Goal: Task Accomplishment & Management: Use online tool/utility

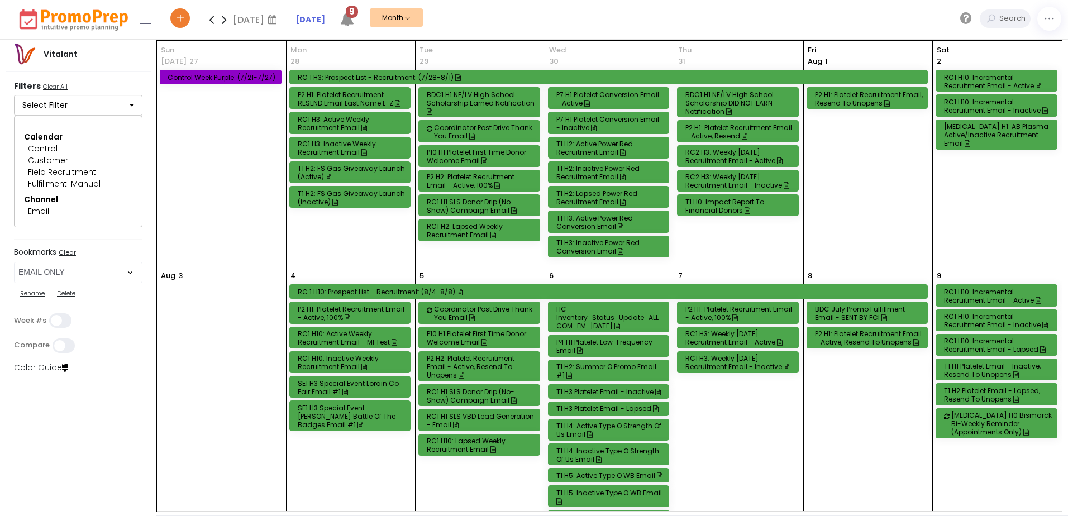
select select "219"
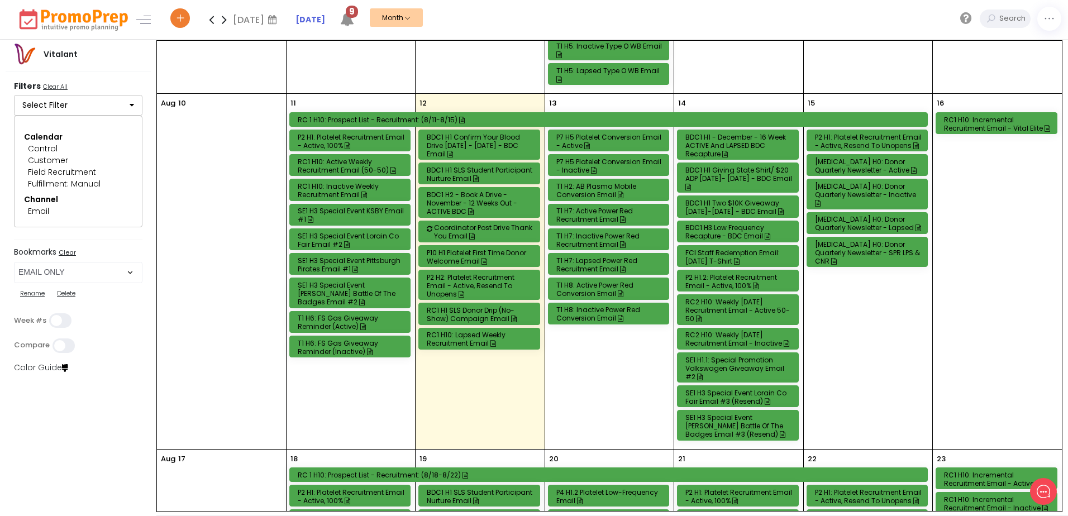
click at [615, 138] on div "P7 H5 Platelet Conversion Email - Active" at bounding box center [610, 141] width 108 height 17
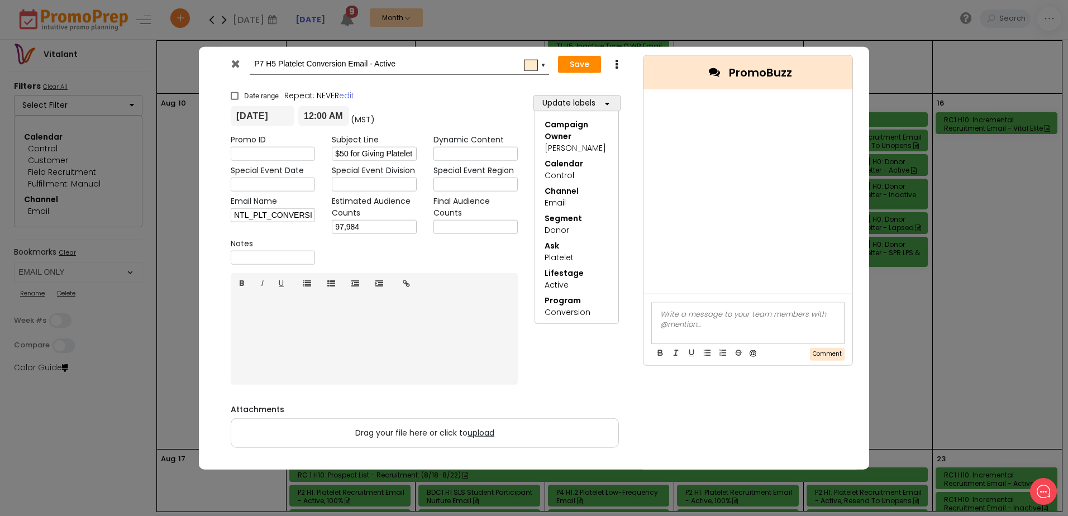
scroll to position [0, 0]
click at [231, 65] on icon at bounding box center [235, 63] width 8 height 11
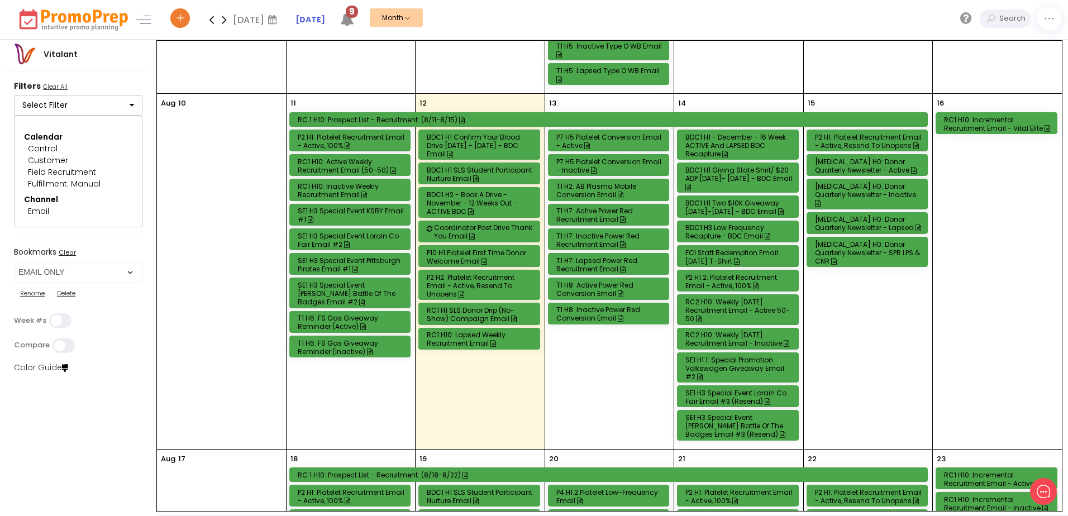
click at [579, 189] on div "T1 H2: AB Plasma Mobile Conversion Email" at bounding box center [610, 190] width 108 height 17
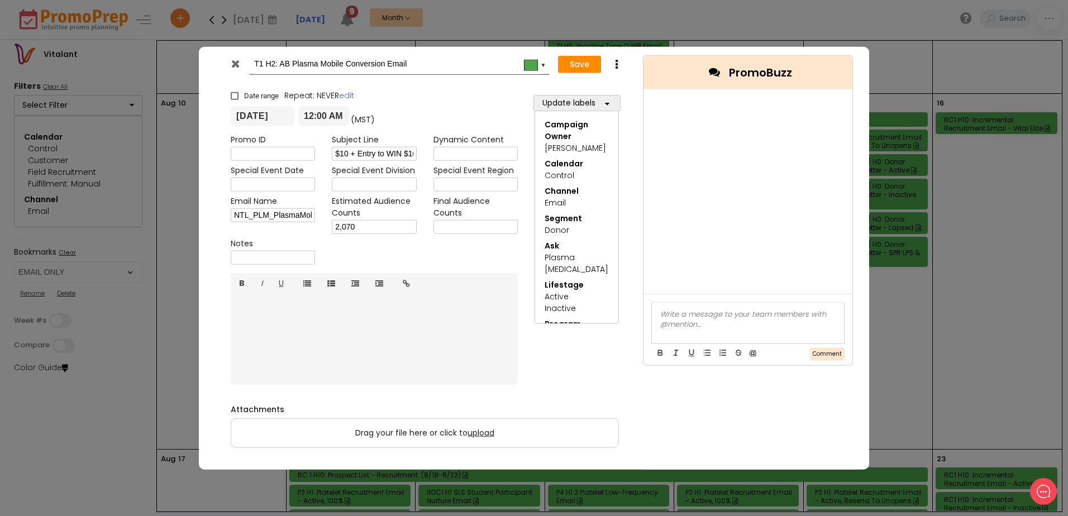
click at [234, 63] on icon at bounding box center [235, 63] width 8 height 11
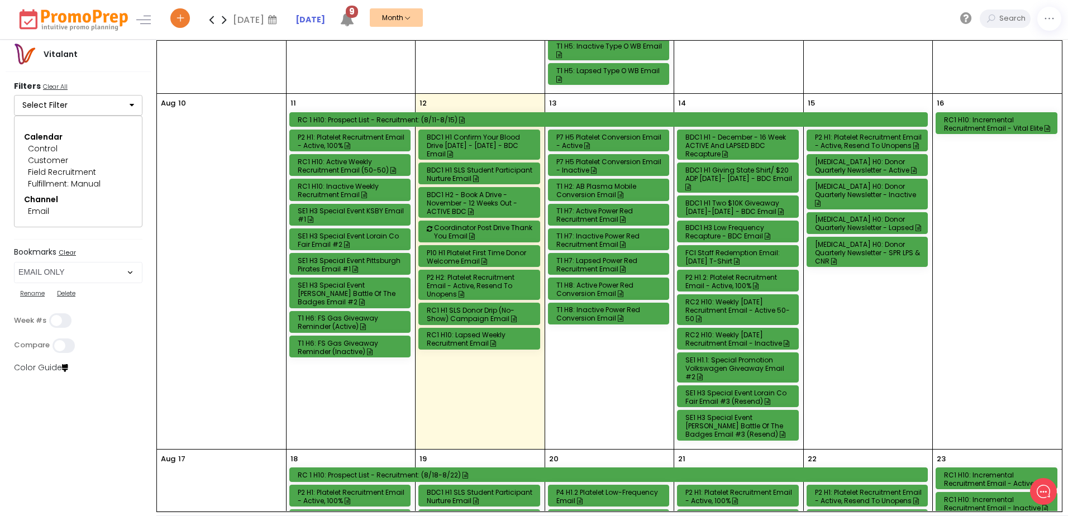
click at [589, 213] on div "T1 H7: Active Power Red Recruitment Email" at bounding box center [610, 215] width 108 height 17
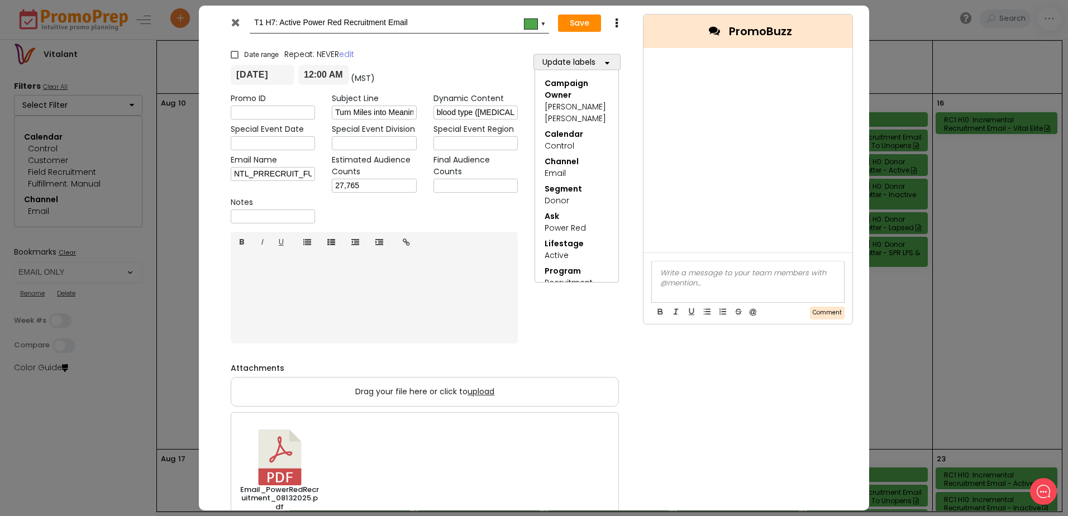
click at [236, 22] on icon at bounding box center [235, 22] width 8 height 11
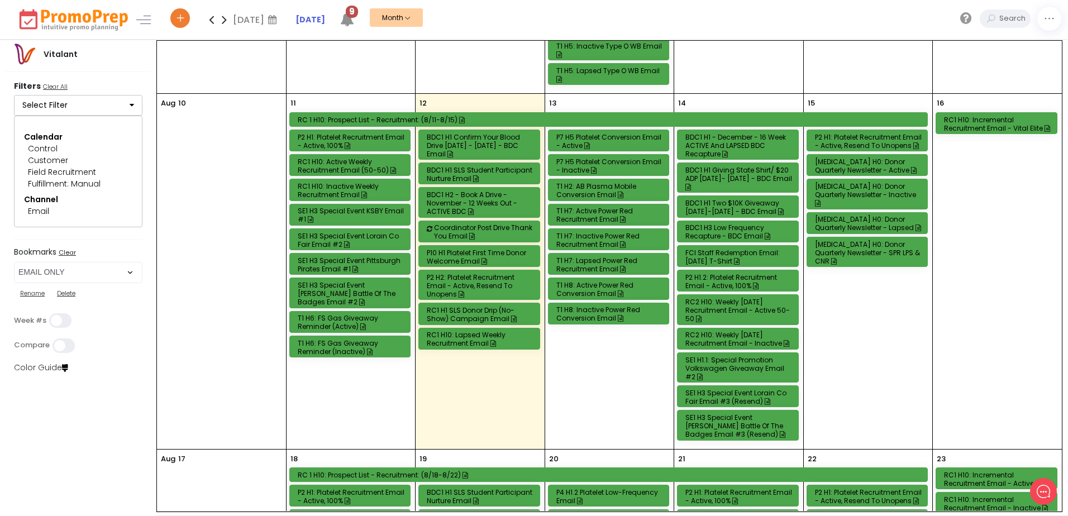
click at [579, 289] on div "T1 H8: Active Power Red Conversion Email" at bounding box center [610, 289] width 108 height 17
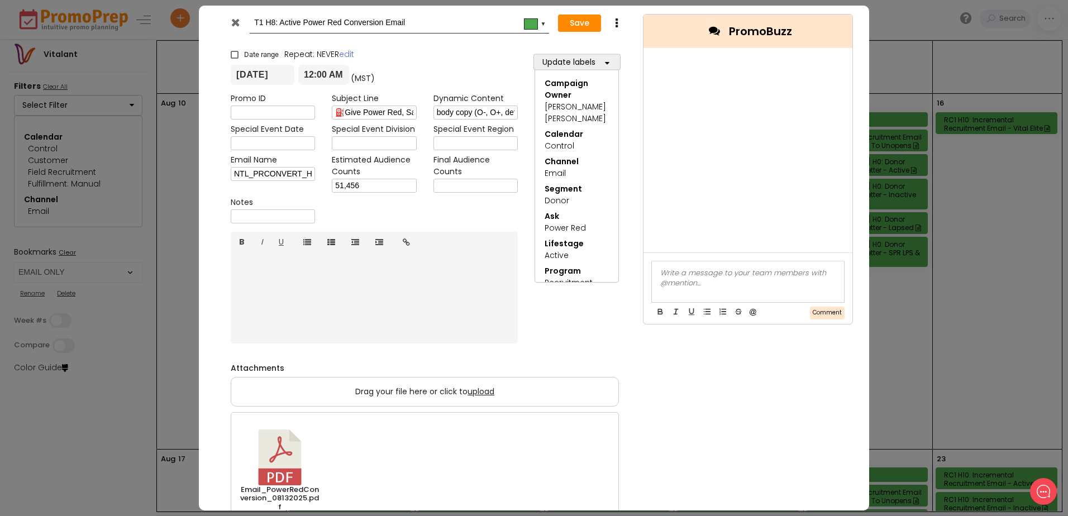
click at [234, 19] on icon at bounding box center [235, 22] width 8 height 11
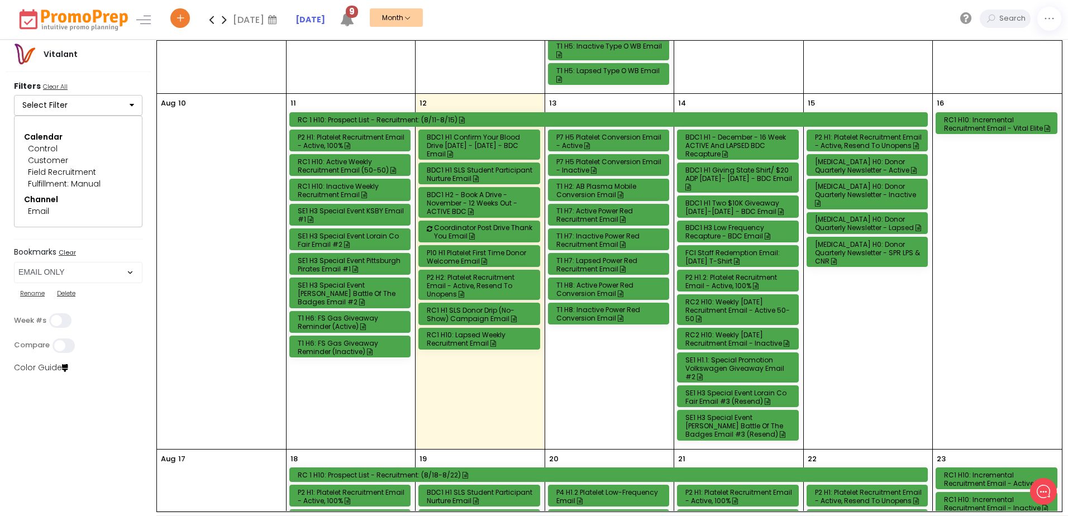
click at [506, 172] on div "BDC1 H1 SLS Student Participant Nurture Email" at bounding box center [481, 174] width 108 height 17
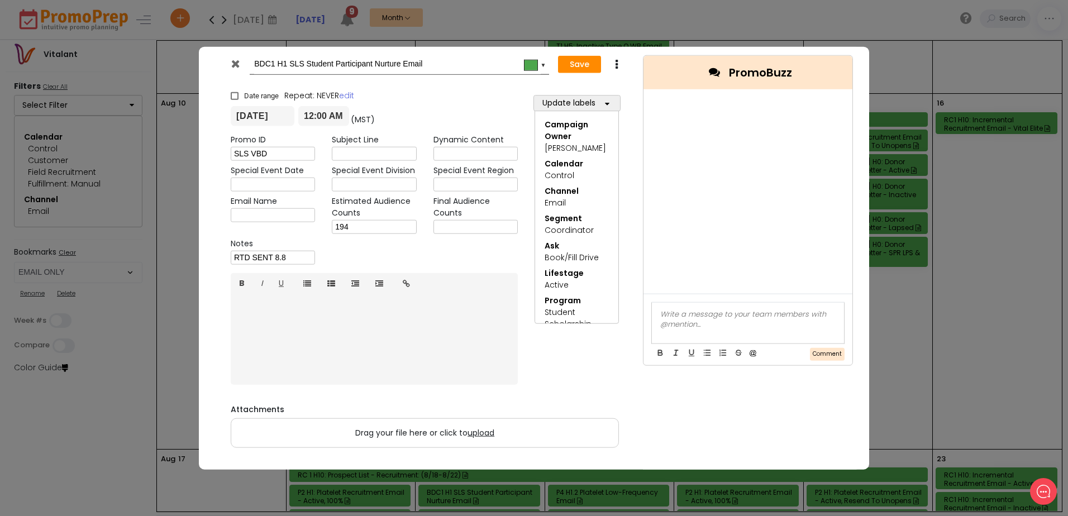
click at [477, 227] on input "text" at bounding box center [476, 227] width 84 height 14
type input "193"
click at [575, 64] on button "Save" at bounding box center [579, 64] width 43 height 18
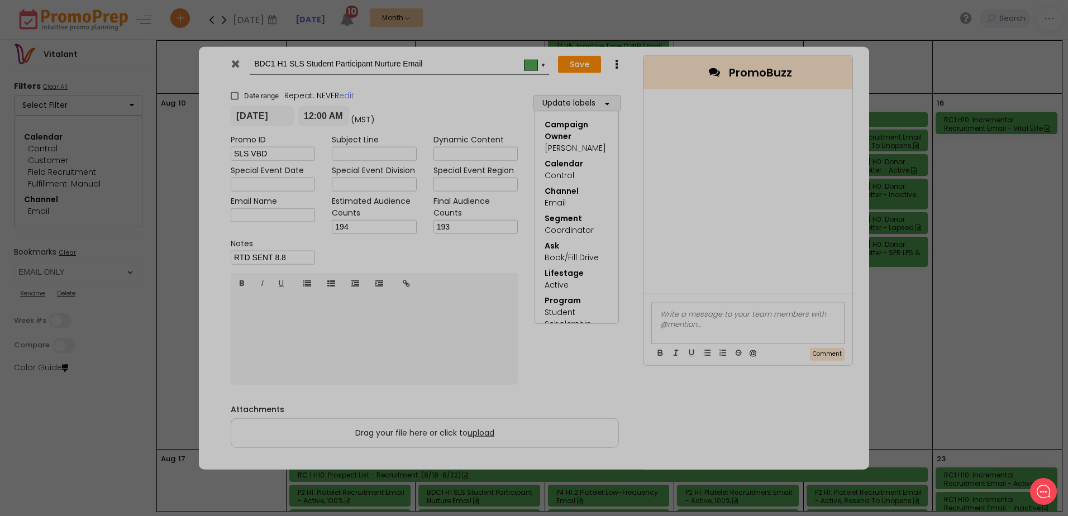
type input "2025-08-12"
type input "00:00"
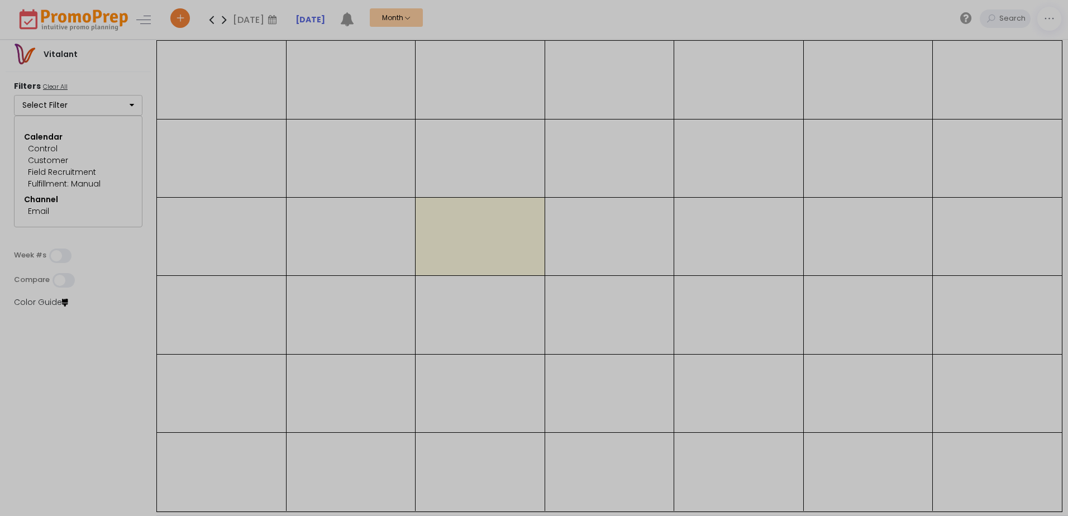
select select "219"
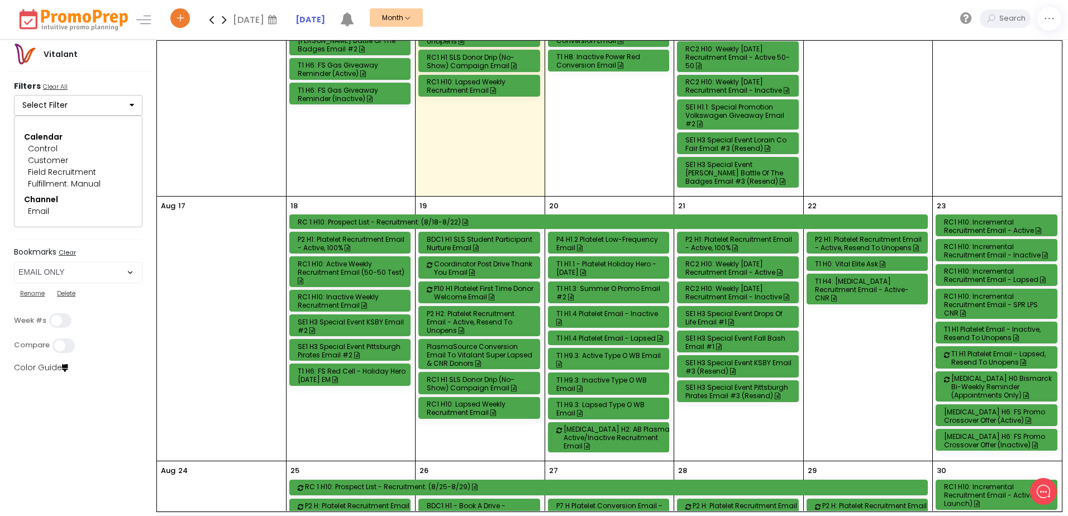
scroll to position [726, 0]
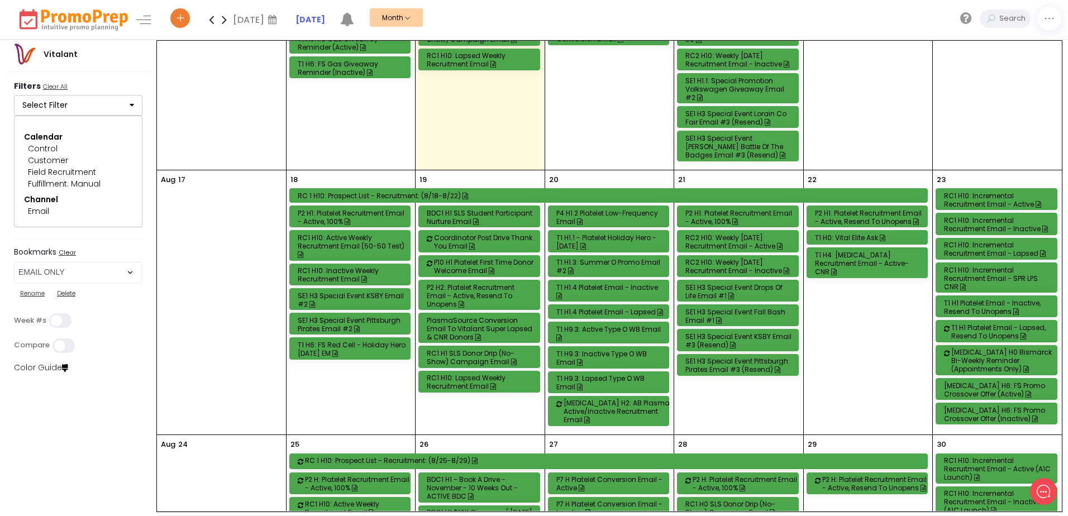
click at [615, 399] on div "[MEDICAL_DATA] H2: AB Plasma Active/Inactive Recruitment Email" at bounding box center [618, 411] width 108 height 25
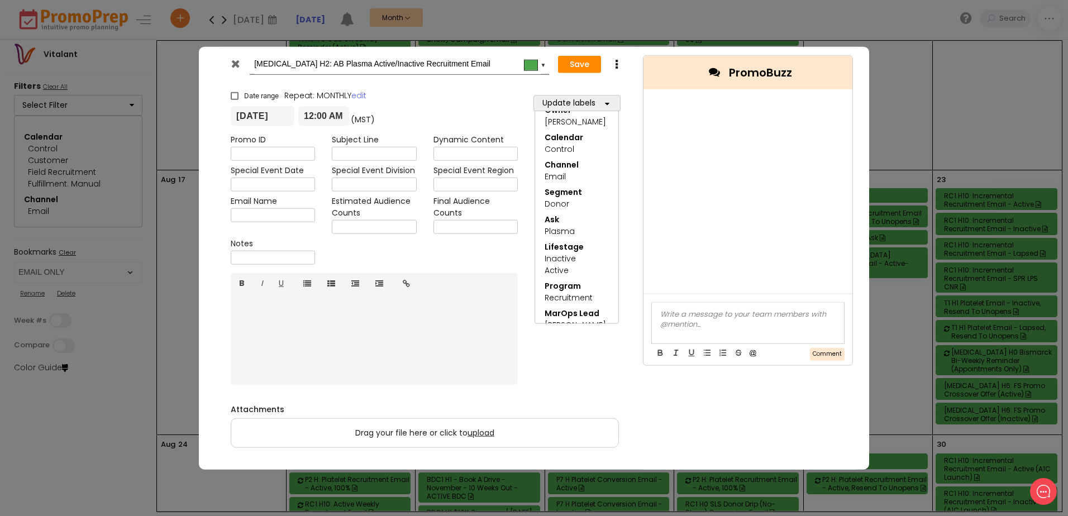
scroll to position [40, 0]
click at [238, 62] on icon at bounding box center [235, 63] width 8 height 11
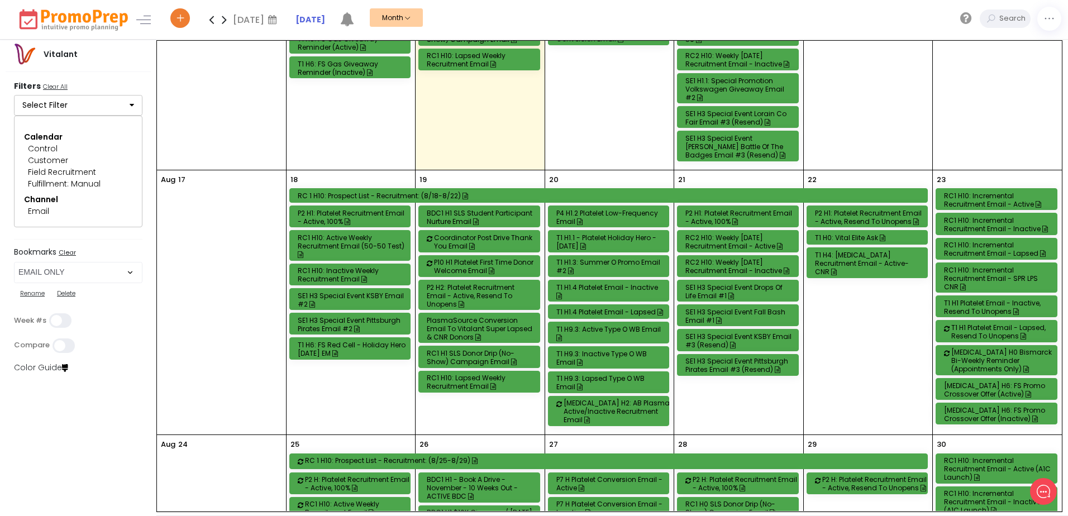
click at [620, 263] on div "T1 H1.3: Summer O Promo Email #2" at bounding box center [610, 266] width 108 height 17
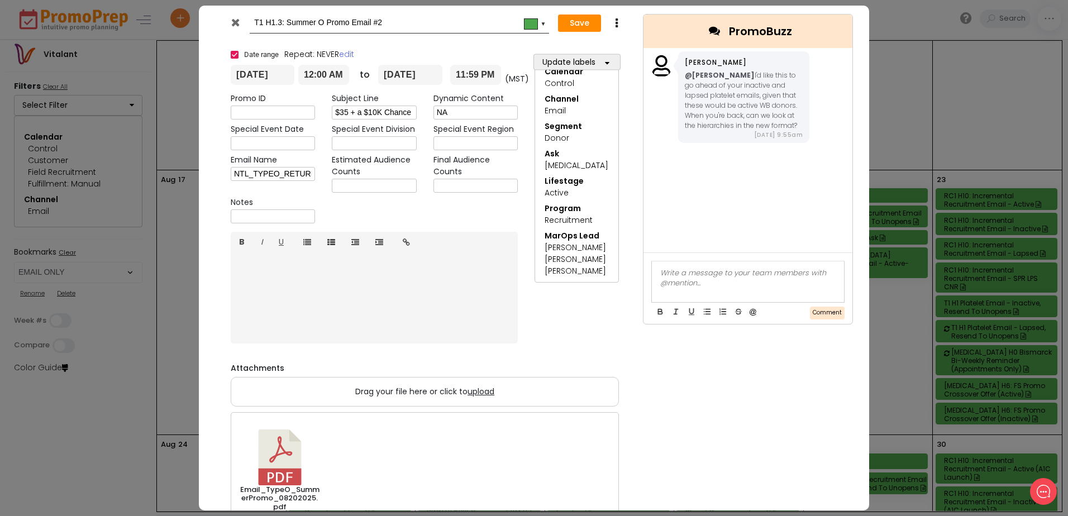
scroll to position [51, 0]
click at [239, 18] on icon at bounding box center [235, 22] width 8 height 11
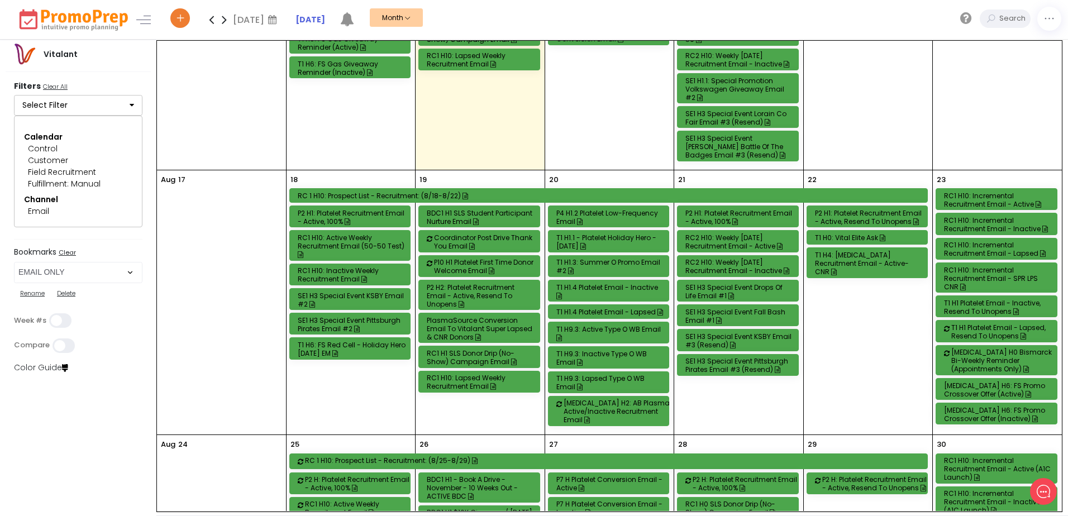
click at [858, 237] on div "T1 H0: Vital Elite Ask" at bounding box center [869, 238] width 108 height 8
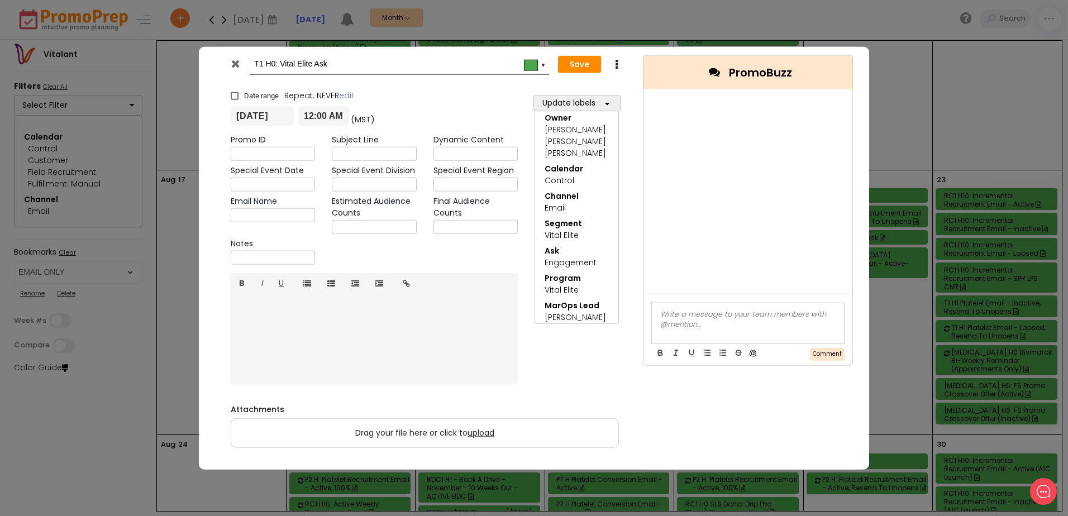
scroll to position [24, 0]
click at [239, 65] on icon at bounding box center [235, 63] width 8 height 11
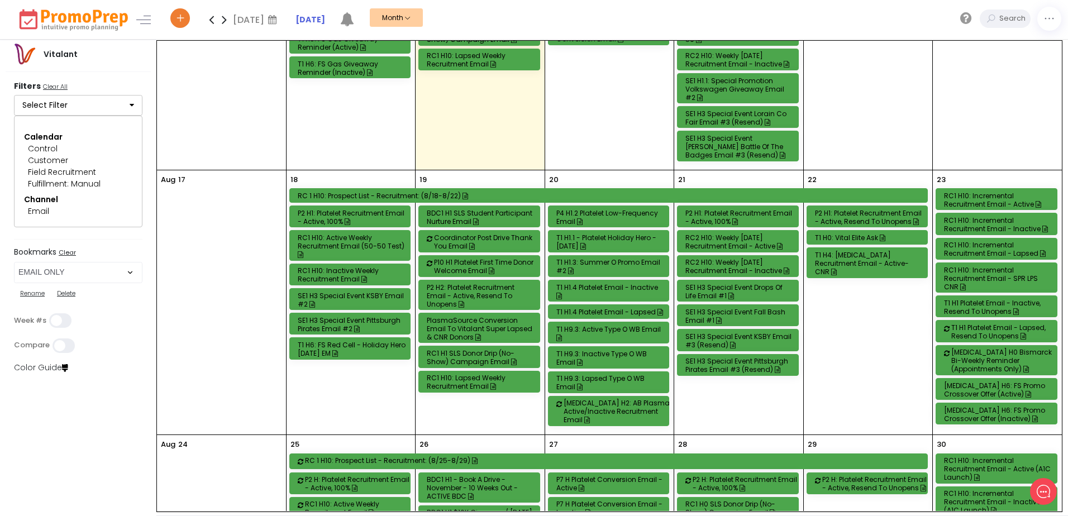
click at [845, 256] on div "T1 H4: [MEDICAL_DATA] Recruitment Email - Active-CNR" at bounding box center [869, 263] width 108 height 25
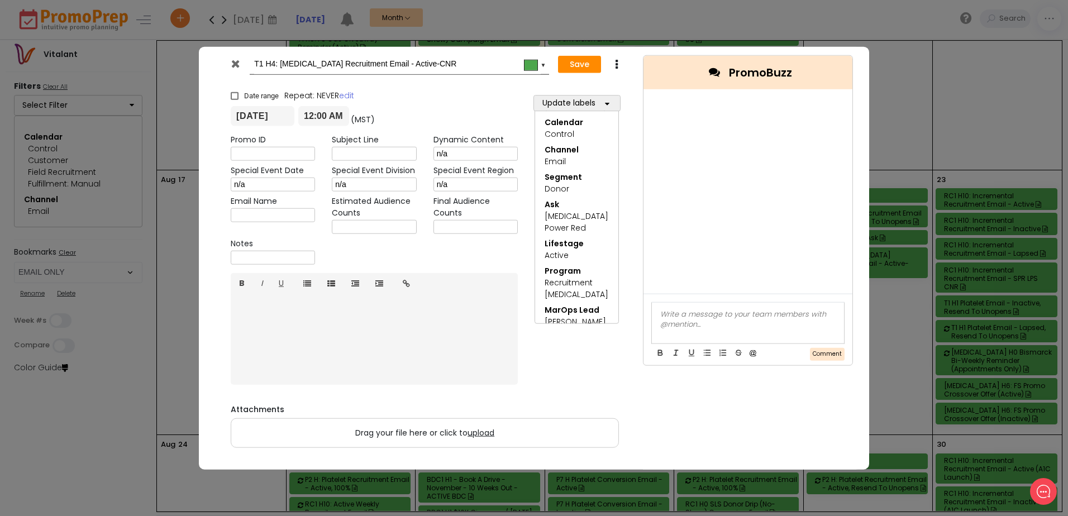
scroll to position [51, 0]
click at [236, 63] on icon at bounding box center [235, 63] width 8 height 11
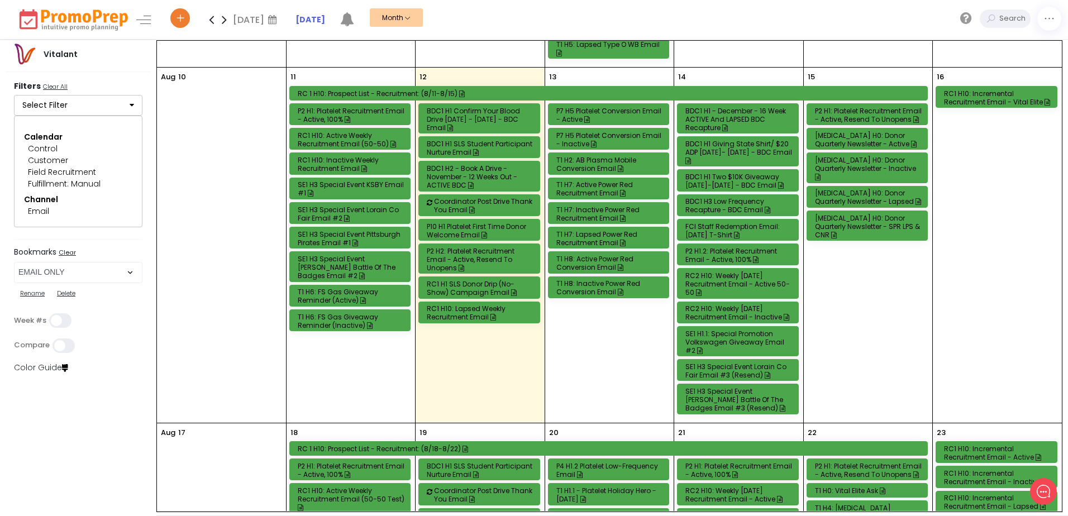
scroll to position [447, 0]
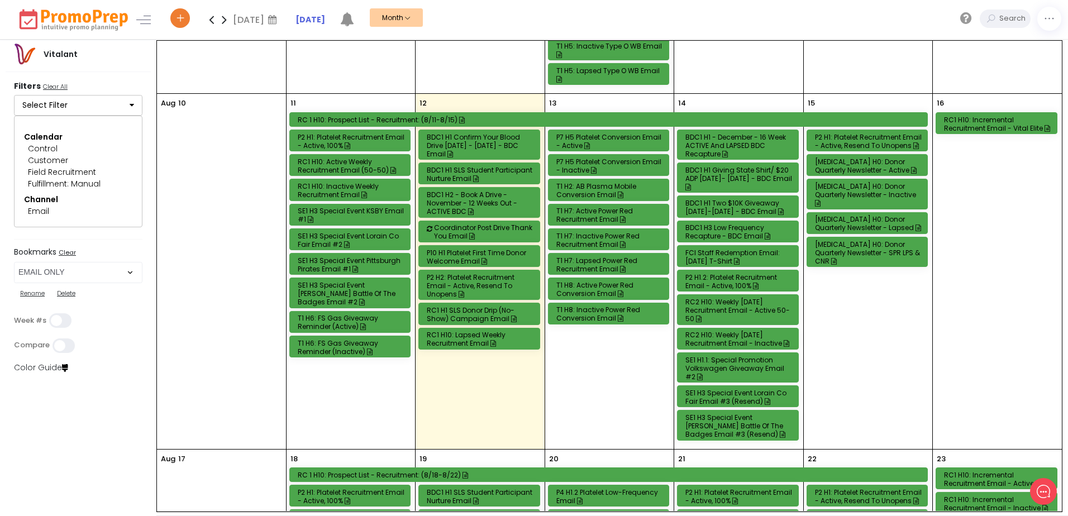
click at [845, 141] on div "P2 H1: Platelet Recruitment Email - Active, Resend to Unopens" at bounding box center [869, 141] width 108 height 17
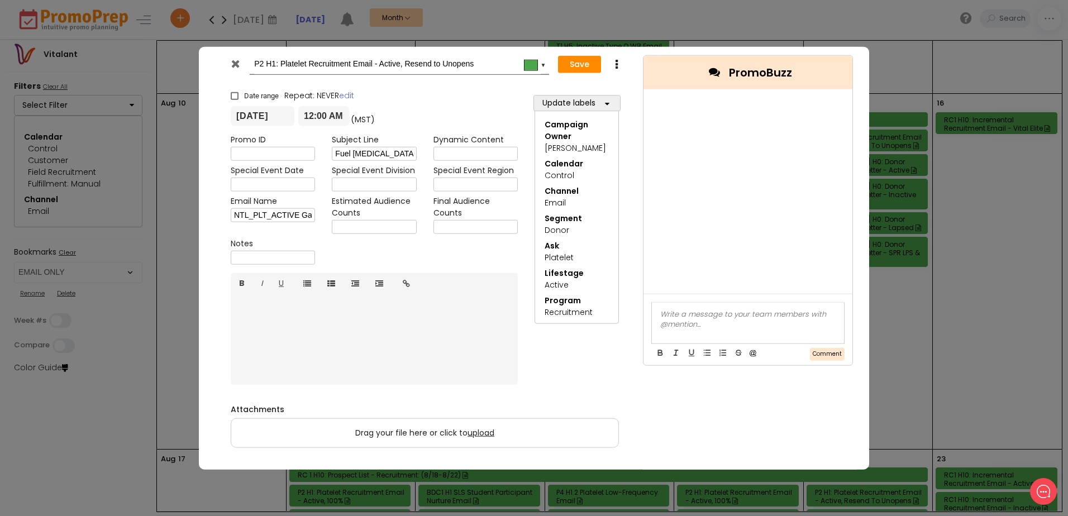
click at [355, 226] on input "text" at bounding box center [374, 227] width 84 height 14
type input "17,129"
click at [585, 63] on button "Save" at bounding box center [579, 64] width 43 height 18
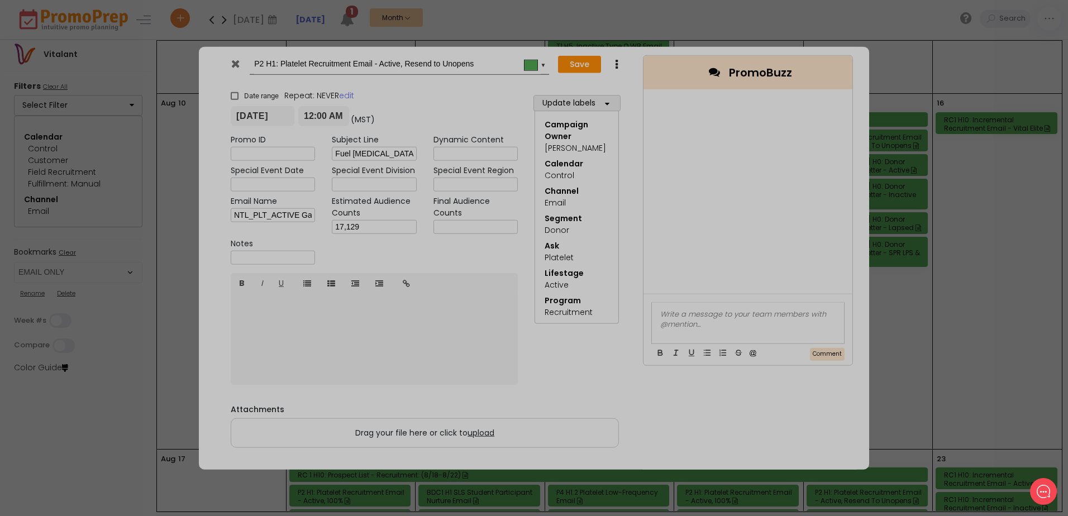
type input "[DATE]"
type input "00:00"
